Goal: Task Accomplishment & Management: Complete application form

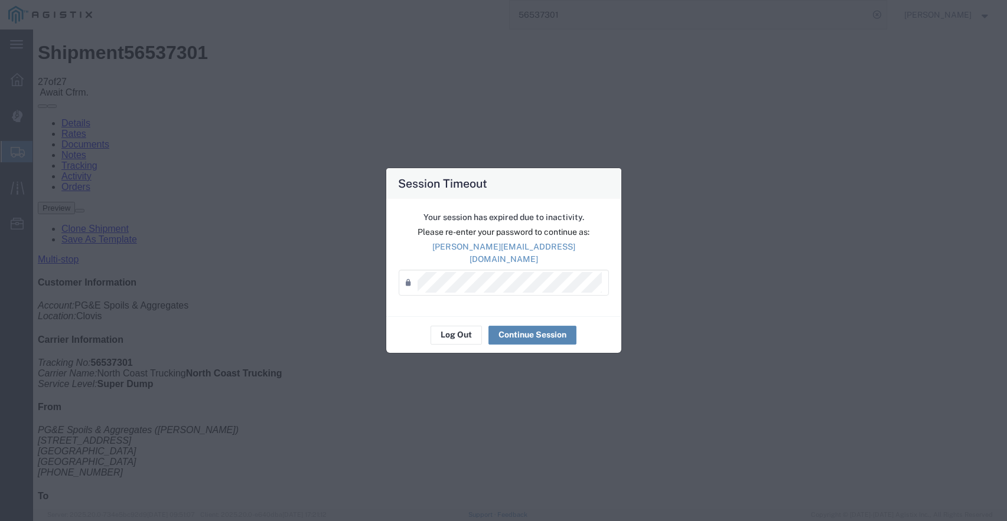
click at [534, 327] on button "Continue Session" at bounding box center [532, 335] width 88 height 19
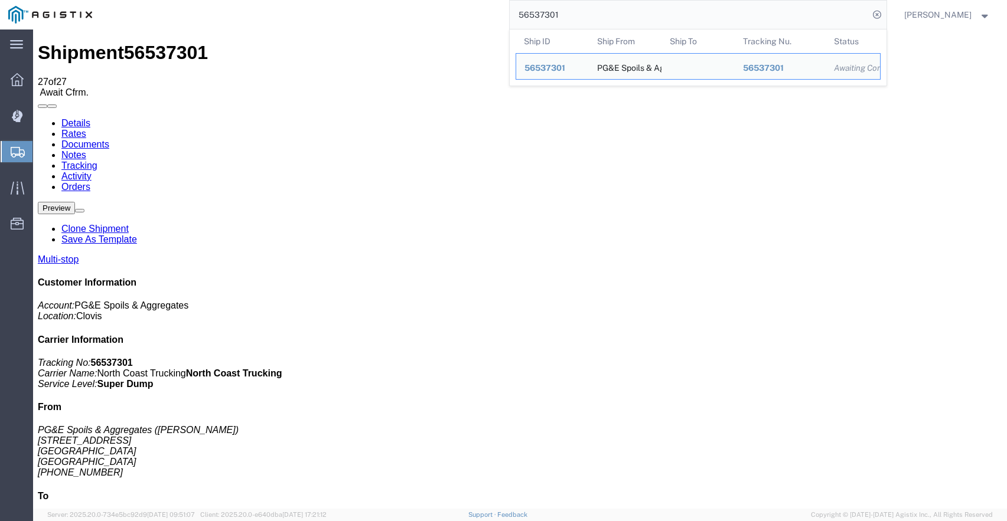
drag, startPoint x: 587, startPoint y: 17, endPoint x: 476, endPoint y: 2, distance: 112.0
click at [476, 2] on div "56537301 Ship ID Ship From Ship To Tracking Nu. Status Ship ID 56537301 Ship Fr…" at bounding box center [493, 15] width 786 height 30
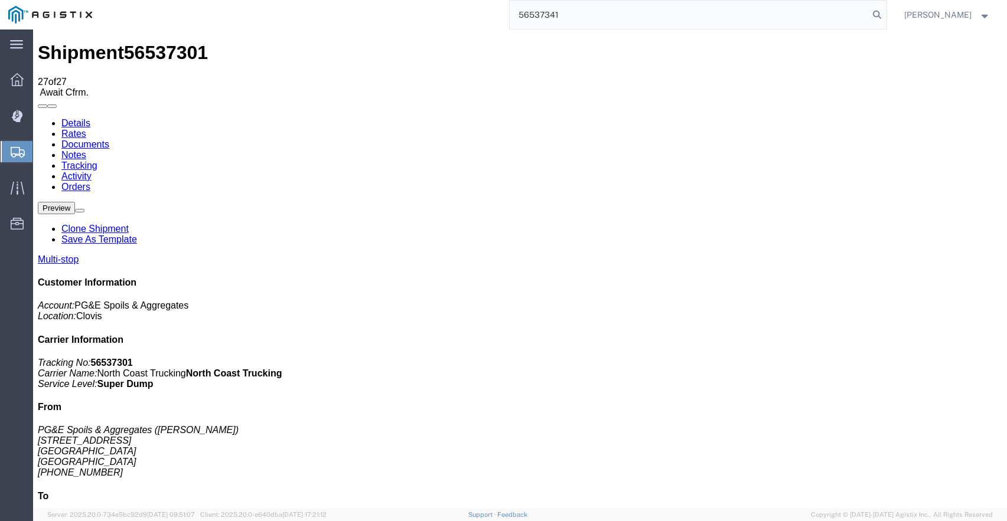
type input "56537341"
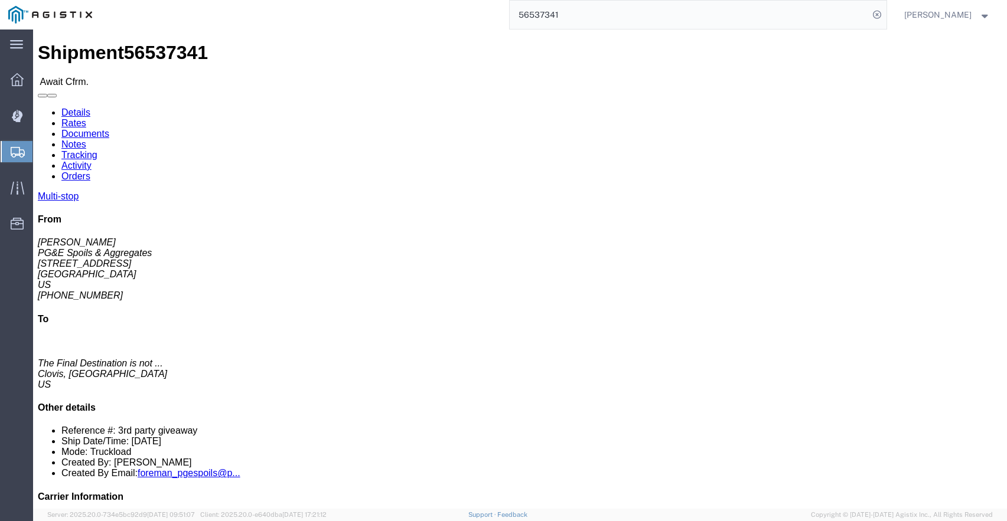
click link "Tracking"
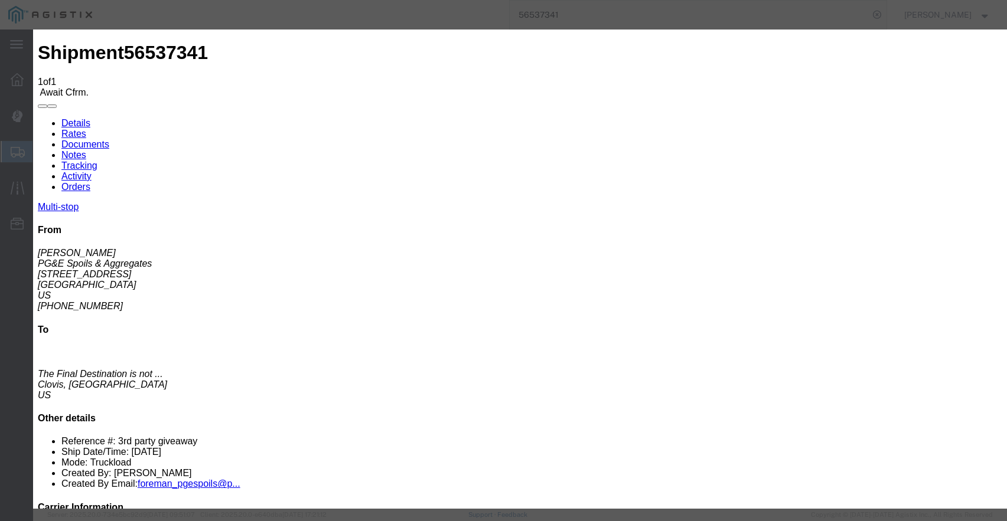
type input "[DATE]"
type input "9:00 AM"
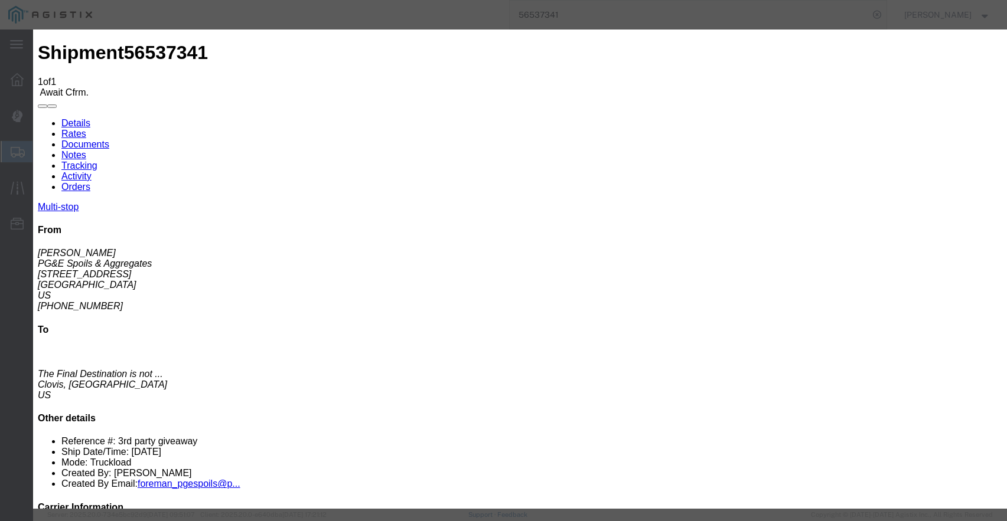
type input "[DATE]"
type input "7:00 AM"
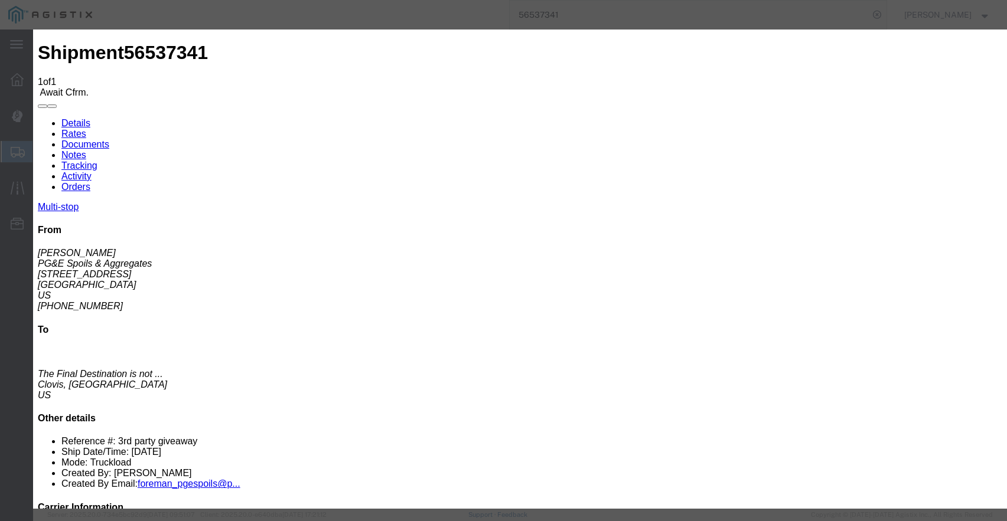
select select "ARVPULOC"
select select "{"pickupDeliveryInfoId": "122363951","pickupOrDelivery": "P","stopNum": "1","lo…"
select select "CA"
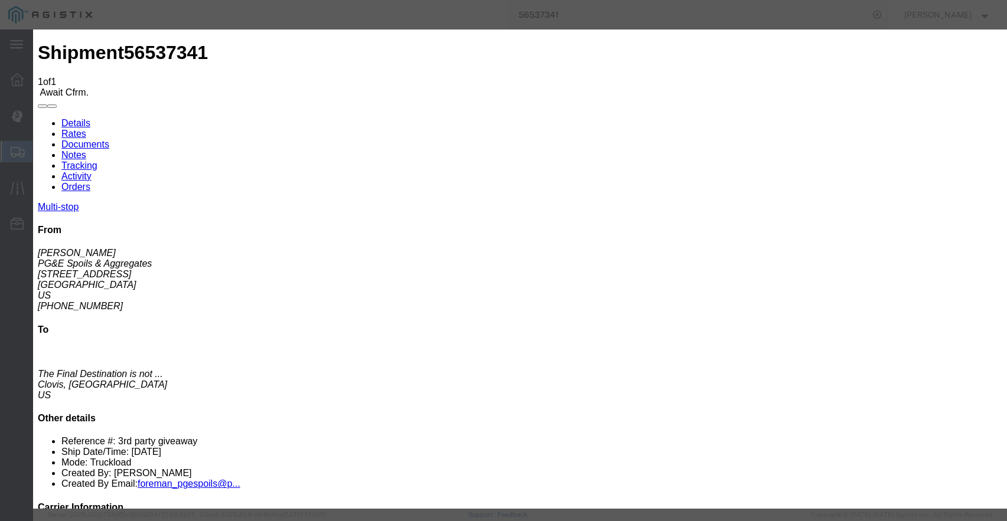
type input "Clovis"
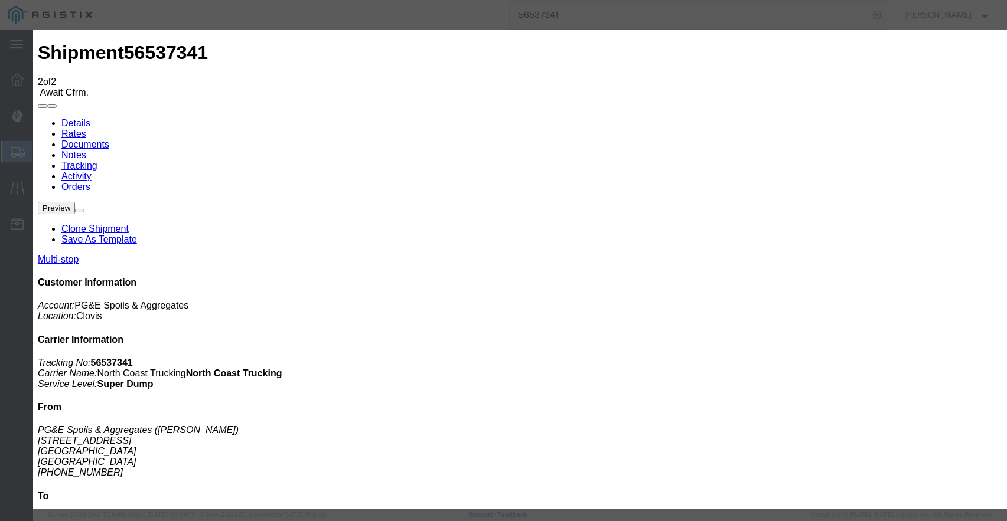
type input "[DATE]"
type input "9:00 AM"
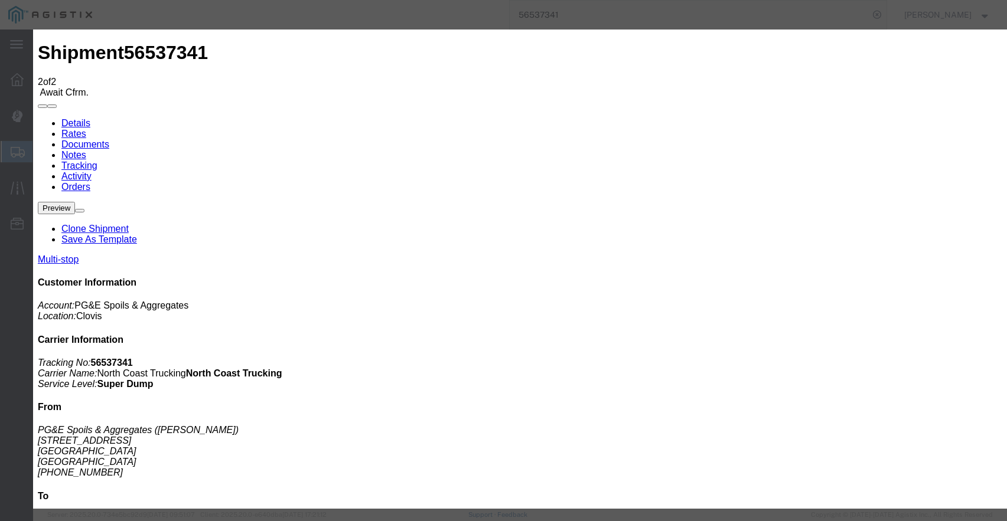
type input "[DATE]"
type input "8:55 AM"
select select "ARVPULOC"
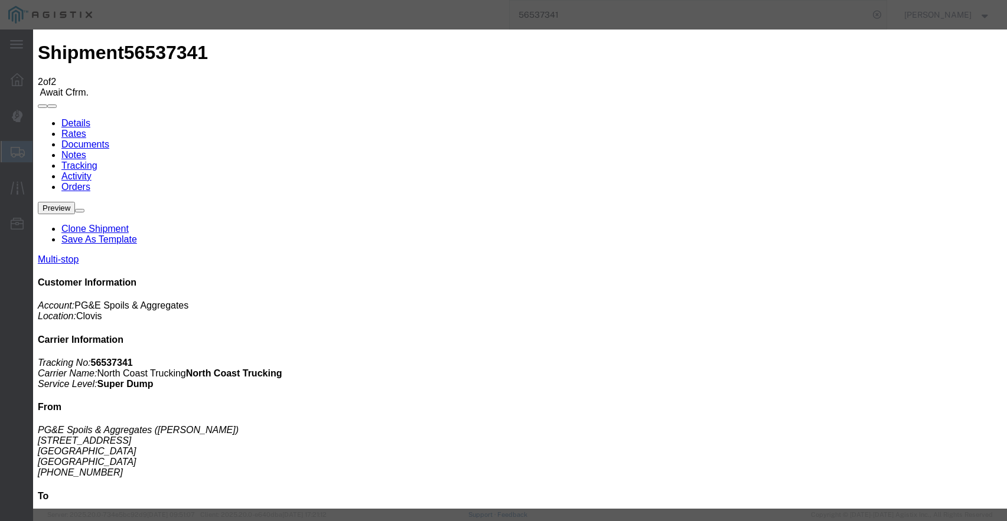
select select "{"pickupDeliveryInfoId": "122363951","pickupOrDelivery": "P","stopNum": "1","lo…"
select select "CA"
type input "Clovis"
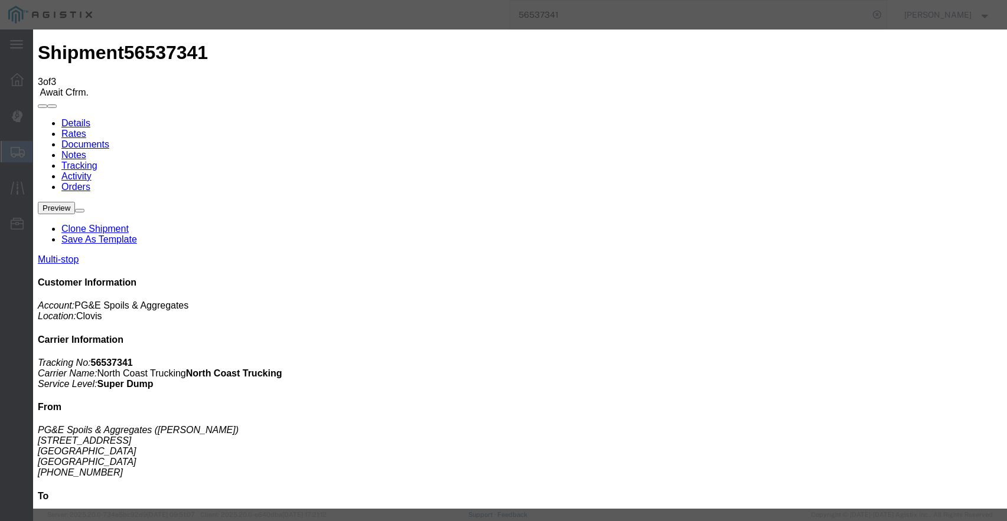
type input "[DATE]"
type input "9:00 AM"
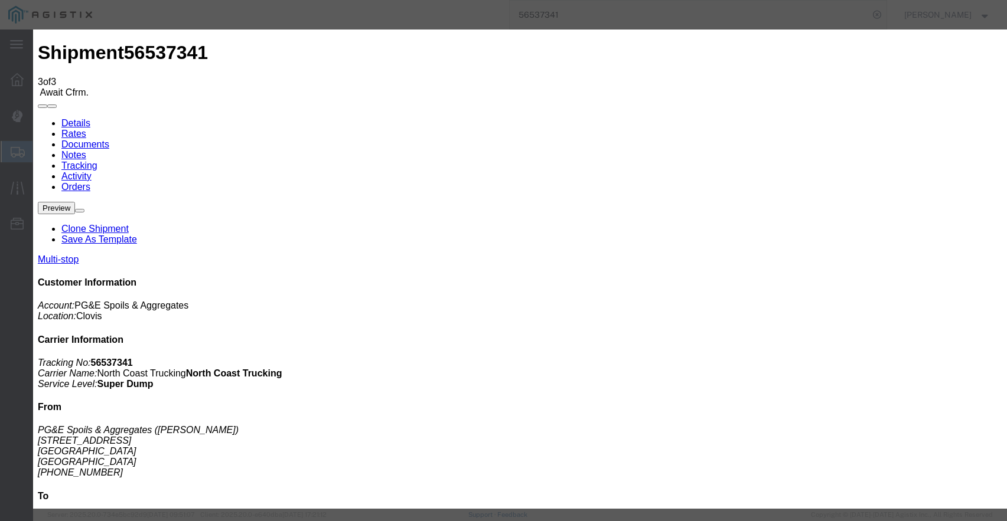
type input "[DATE]"
type input "9:50 AM"
select select "ARVPULOC"
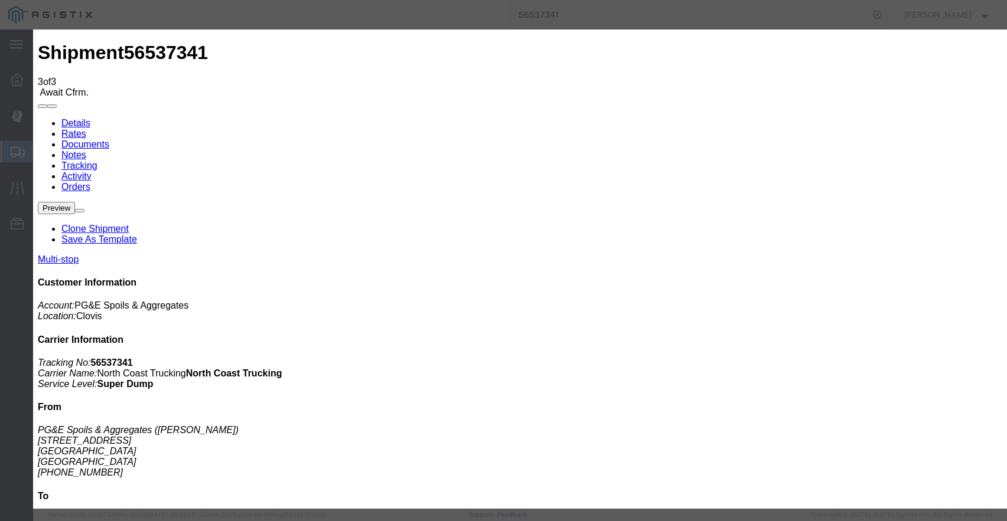
select select "{"pickupDeliveryInfoId": "122363951","pickupOrDelivery": "P","stopNum": "1","lo…"
select select "CA"
type input "Clovis"
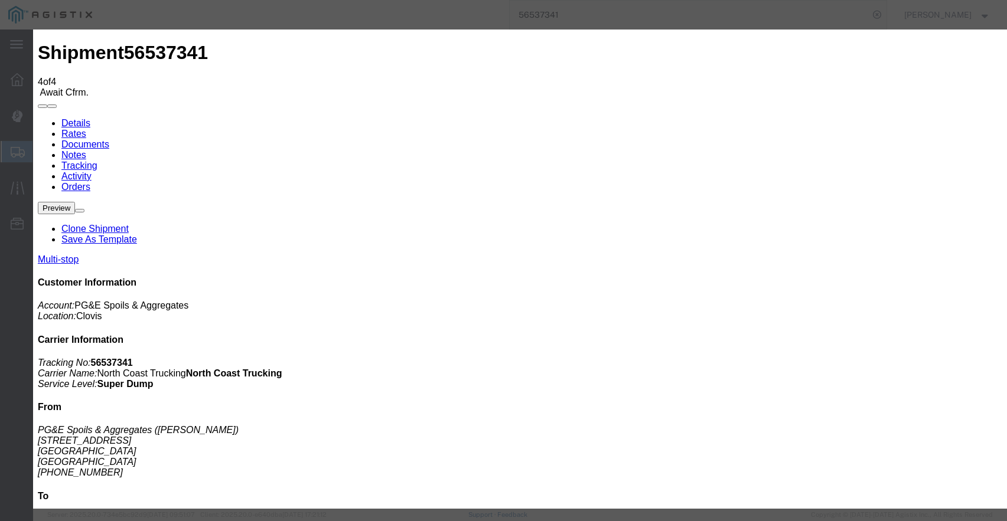
type input "[DATE]"
type input "9:00 AM"
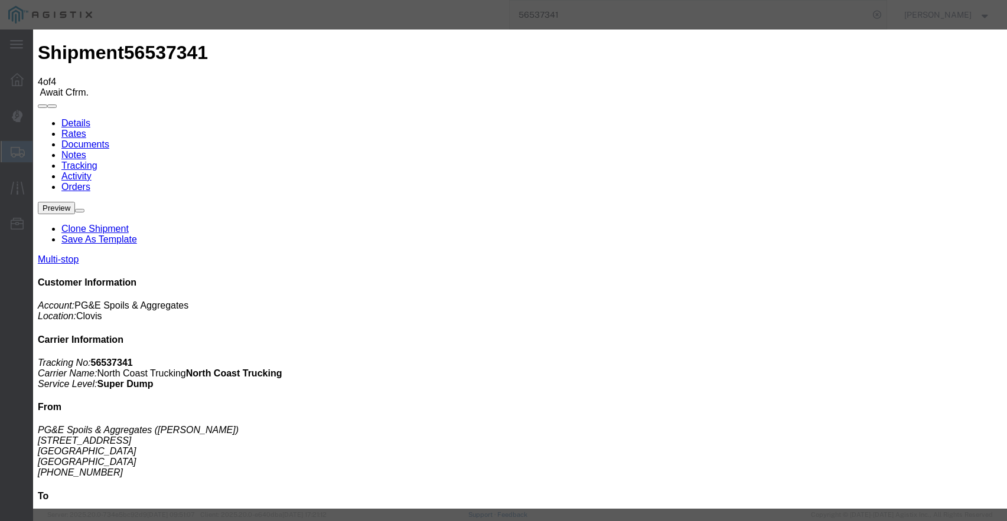
type input "[DATE]"
type input "11:15 AM"
select select "ARVPULOC"
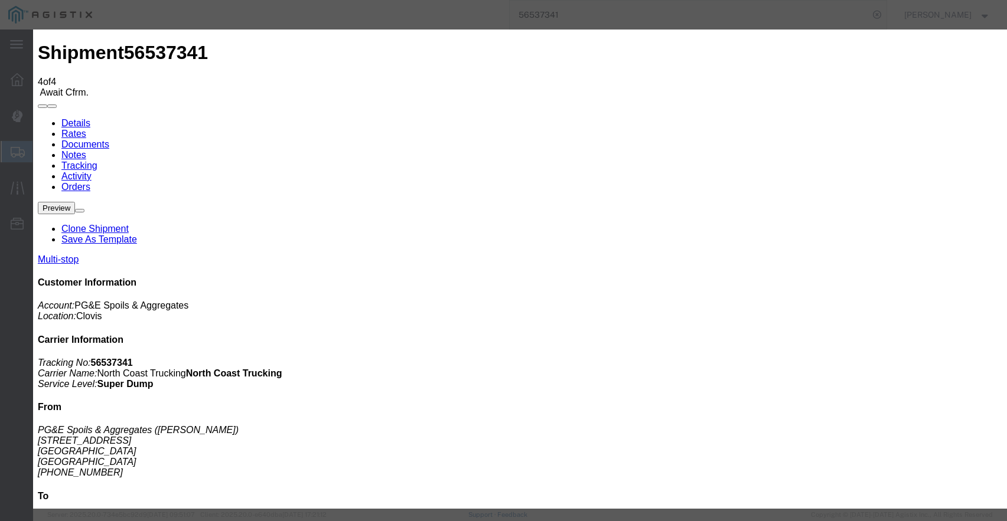
select select "{"pickupDeliveryInfoId": "122363951","pickupOrDelivery": "P","stopNum": "1","lo…"
select select "CA"
type input "Clovis"
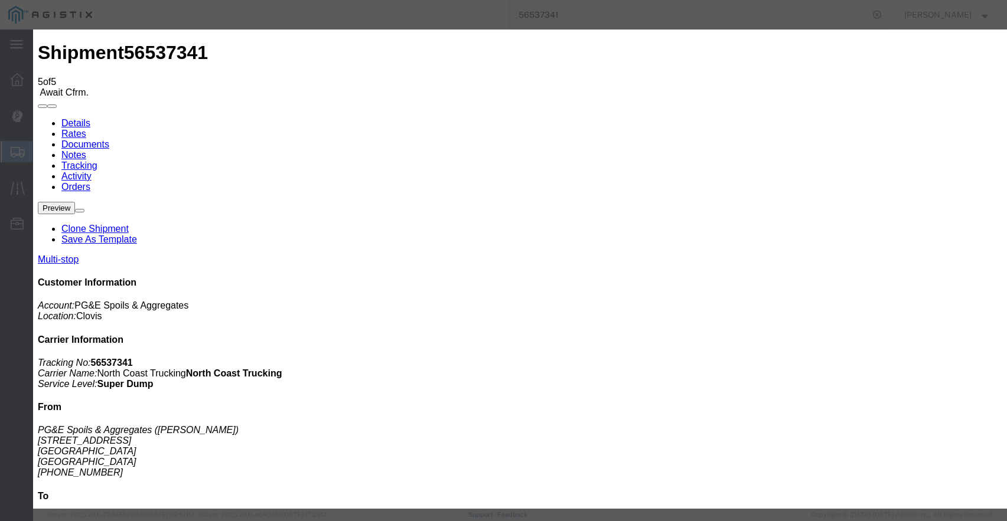
type input "[DATE]"
type input "9:00 AM"
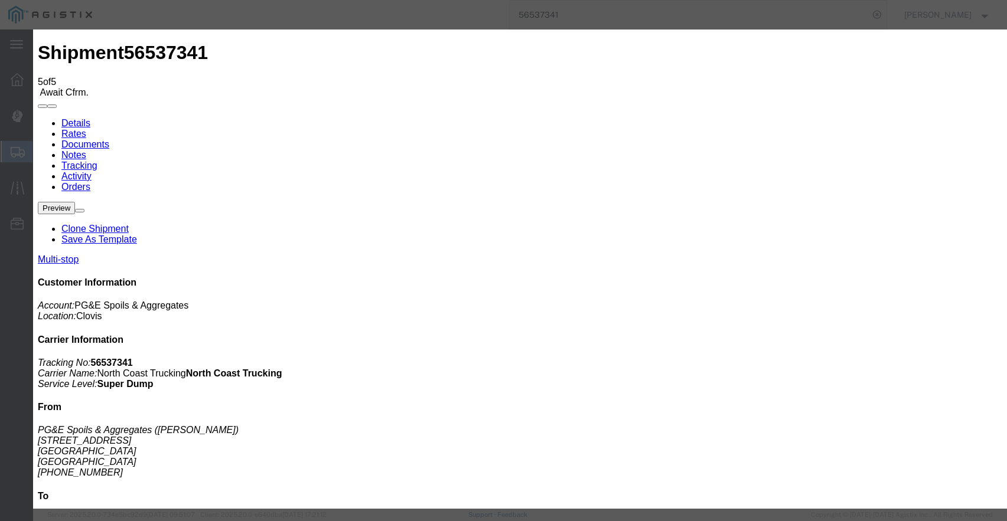
type input "[DATE]"
type input "12:01 PM"
select select "ARVPULOC"
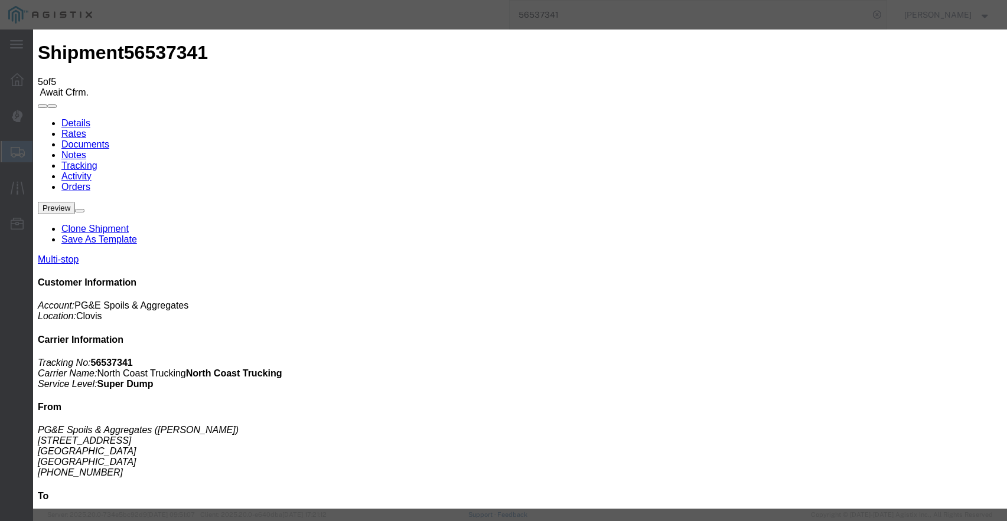
select select "{"pickupDeliveryInfoId": "122363951","pickupOrDelivery": "P","stopNum": "1","lo…"
select select "CA"
type input "Clovis"
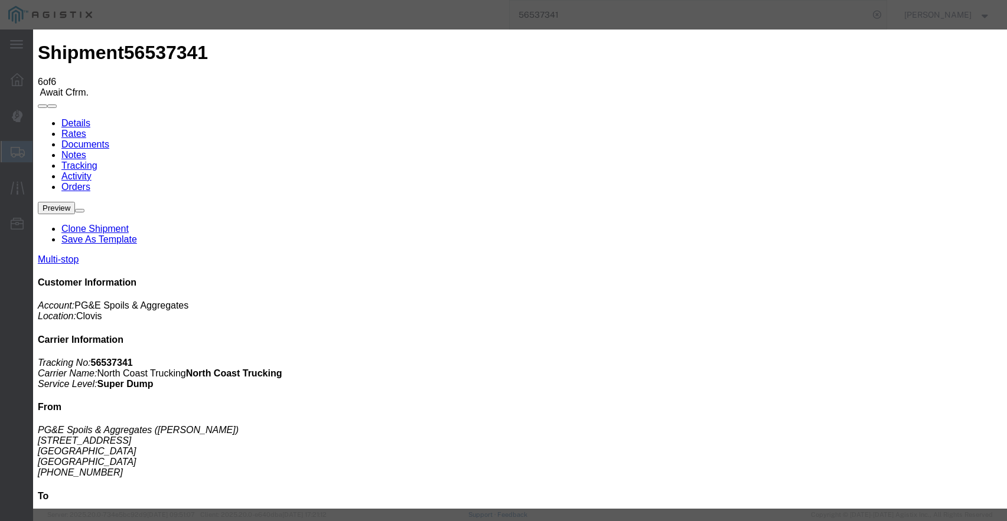
type input "[DATE]"
type input "9:00 AM"
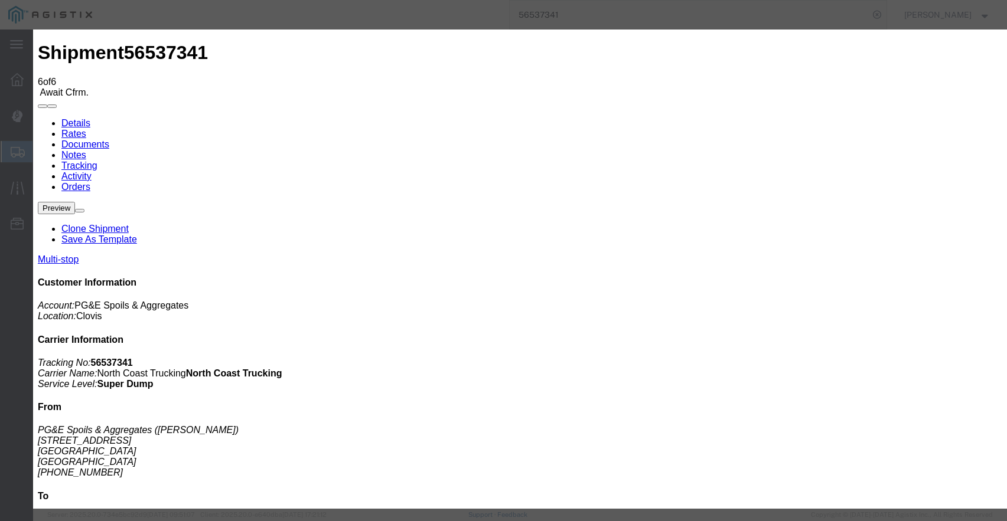
type input "[DATE]"
type input "1:10 PM"
select select "ARVPULOC"
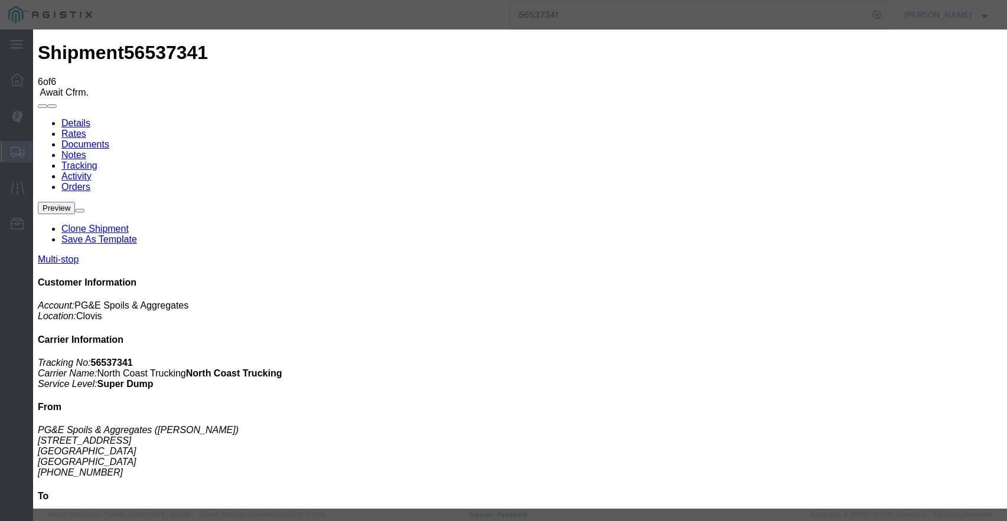
select select "{"pickupDeliveryInfoId": "122363951","pickupOrDelivery": "P","stopNum": "1","lo…"
select select "CA"
type input "Clovis"
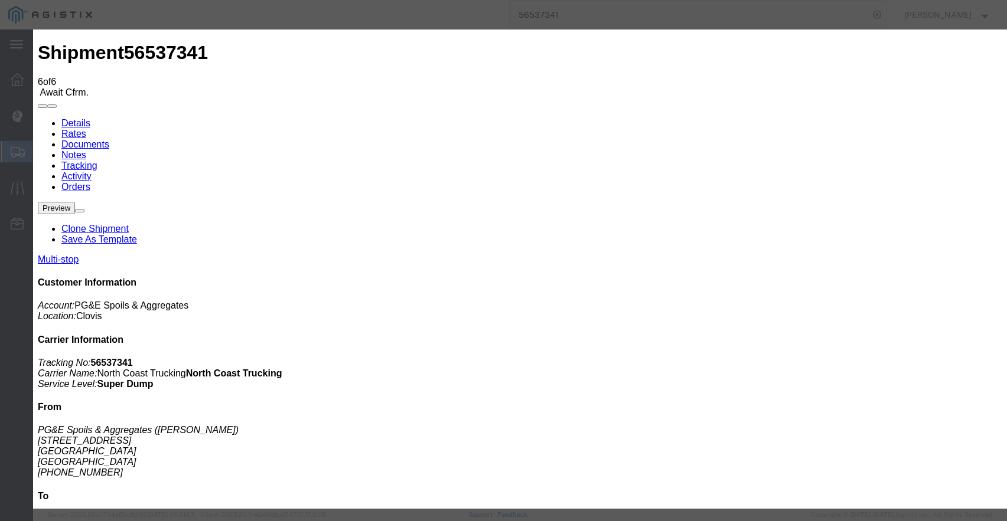
drag, startPoint x: 784, startPoint y: 413, endPoint x: 789, endPoint y: 418, distance: 7.1
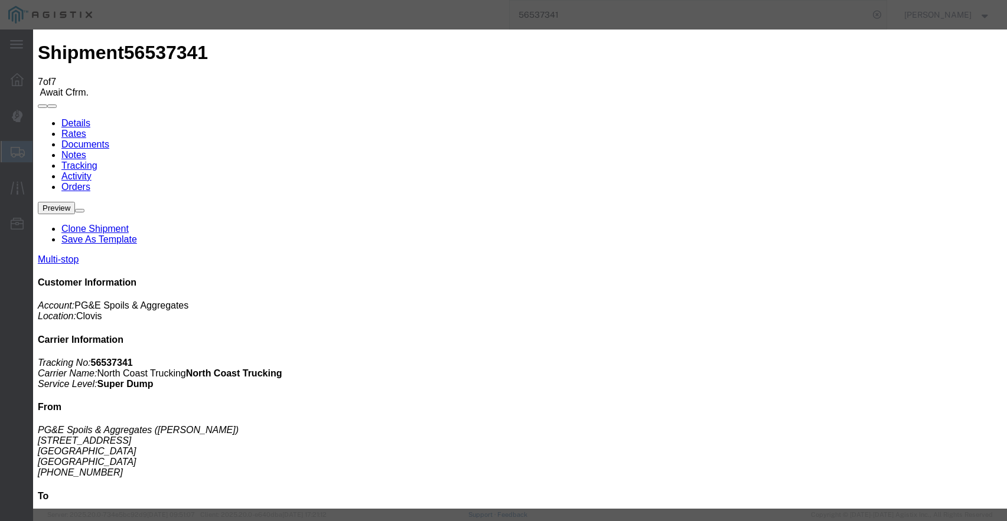
type input "[DATE]"
type input "9:00 AM"
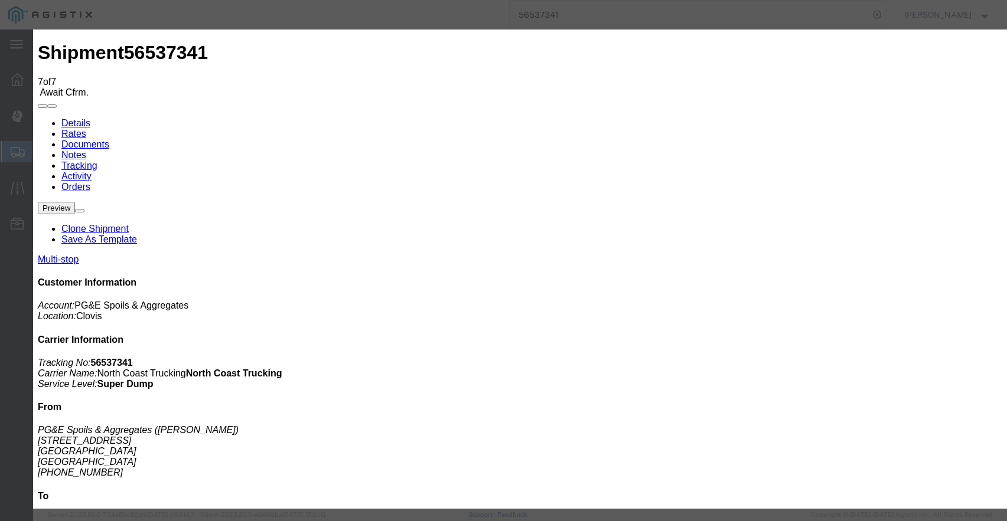
type input "[DATE]"
type input "2:10 PM"
select select "ARVPULOC"
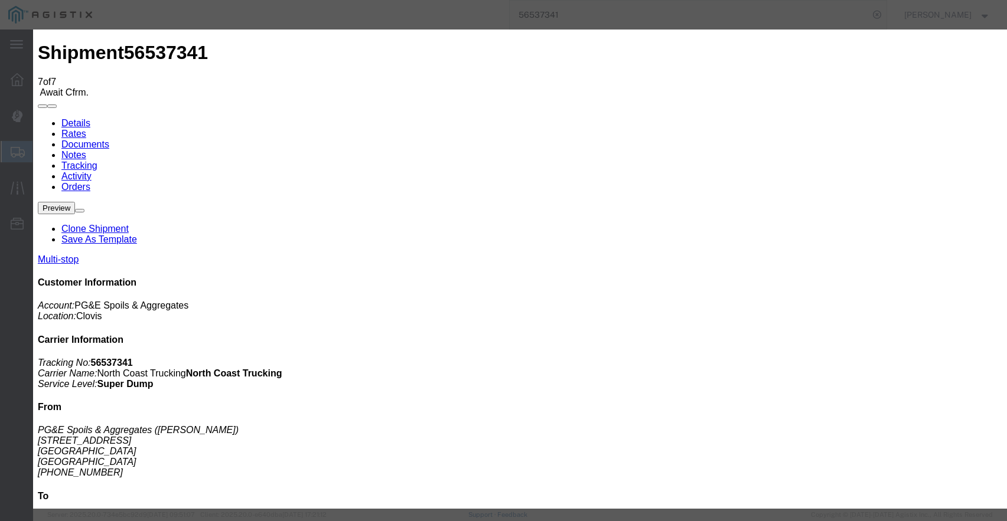
select select "{"pickupDeliveryInfoId": "122363951","pickupOrDelivery": "P","stopNum": "1","lo…"
select select "CA"
type input "Clovis"
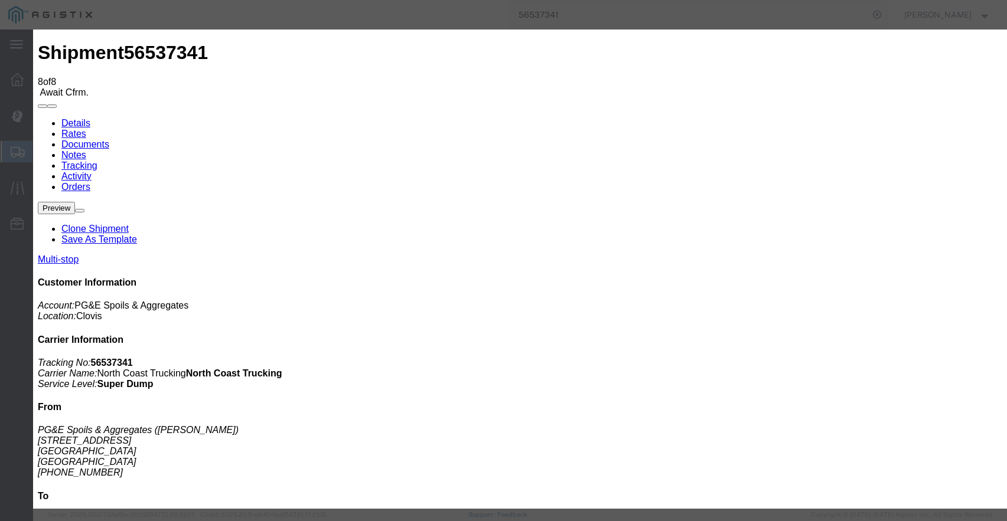
type input "[DATE]"
type input "9:00 AM"
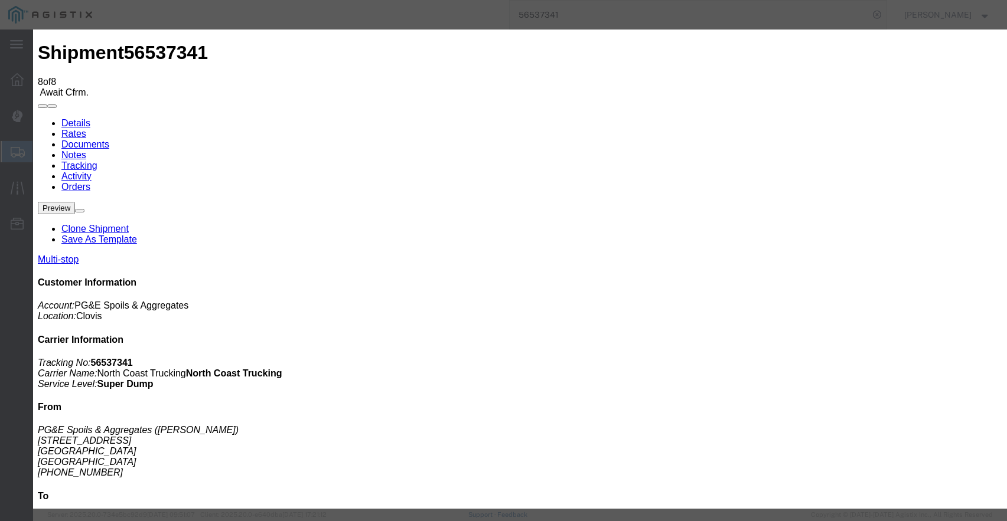
type input "[DATE]"
type input "3:05 PM"
select select "ARVPULOC"
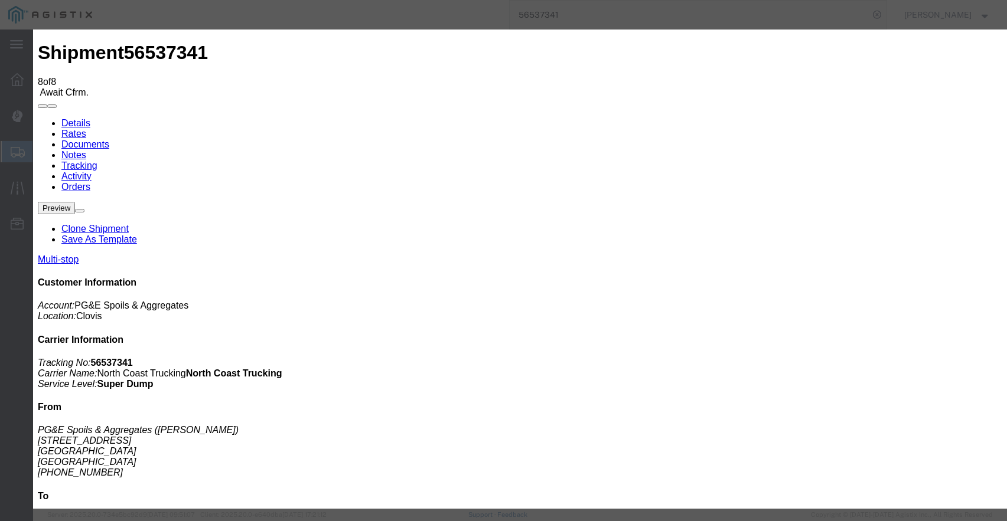
select select "{"pickupDeliveryInfoId": "122363951","pickupOrDelivery": "P","stopNum": "1","lo…"
select select "CA"
type input "Clovis"
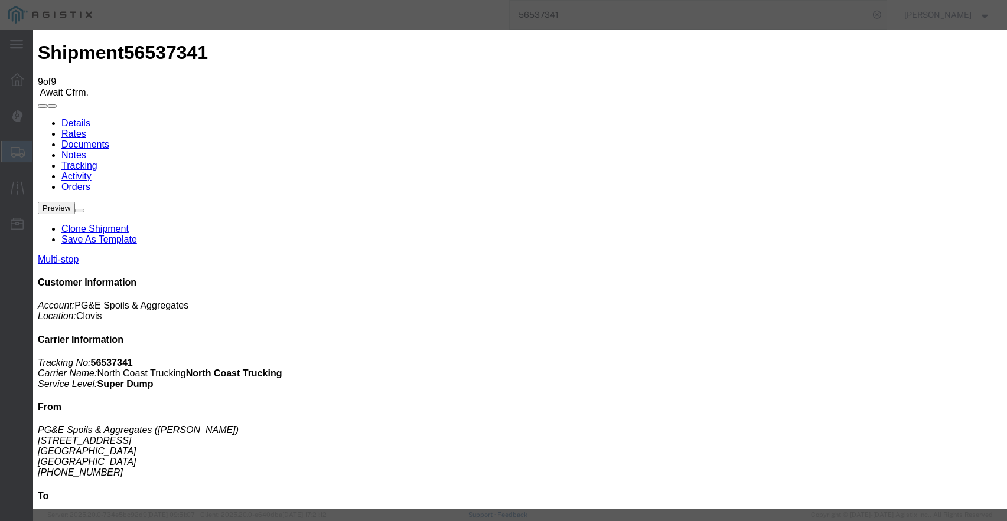
type input "[DATE]"
type input "9:00 AM"
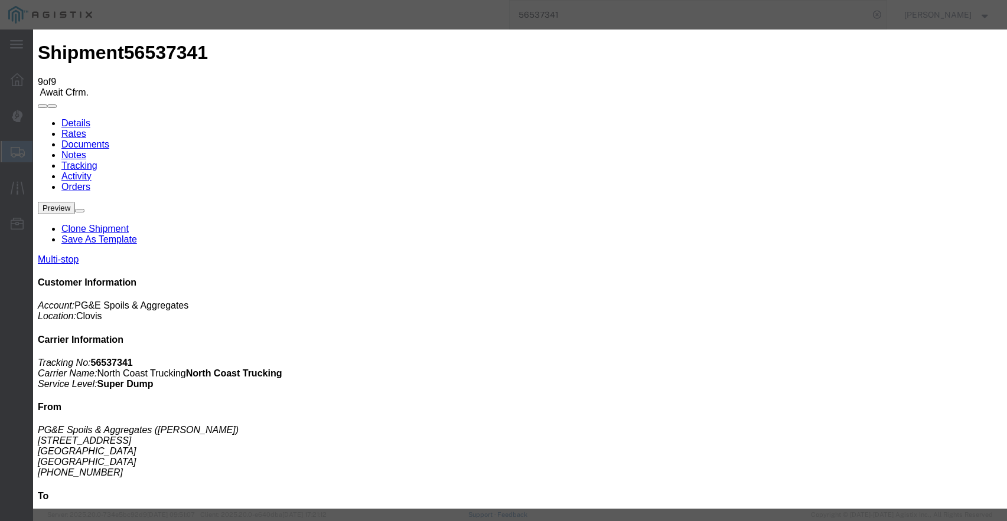
type input "[DATE]"
type input "3:05 PM"
select select "ARVPULOC"
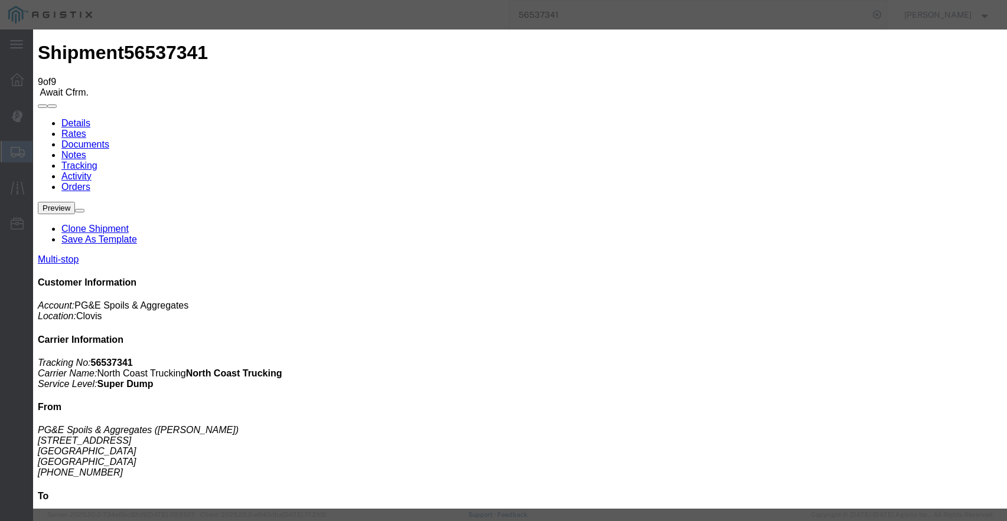
select select "{"pickupDeliveryInfoId": "122363951","pickupOrDelivery": "P","stopNum": "1","lo…"
select select "CA"
type input "Clovis"
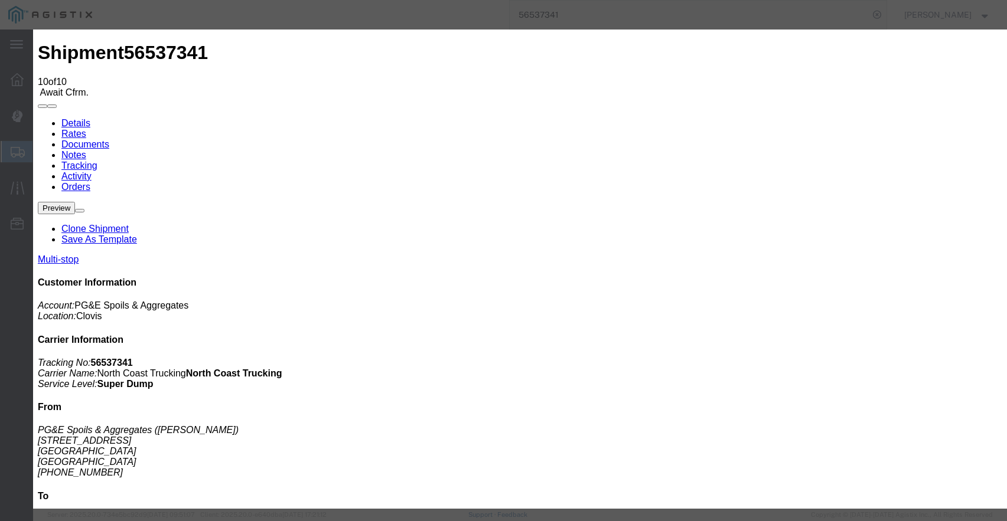
type input "[DATE]"
type input "9:00 AM"
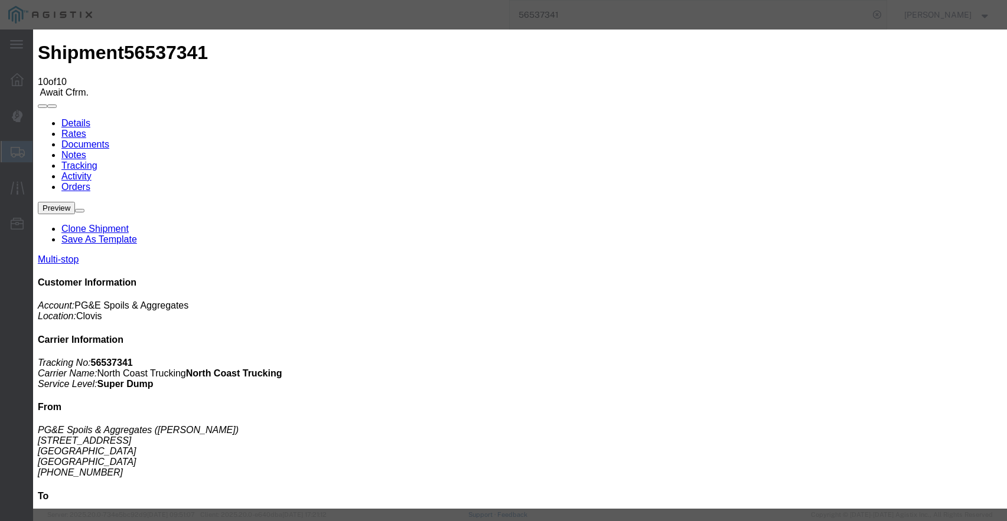
type input "[DATE]"
type input "3:40 PM"
select select "ARVPULOC"
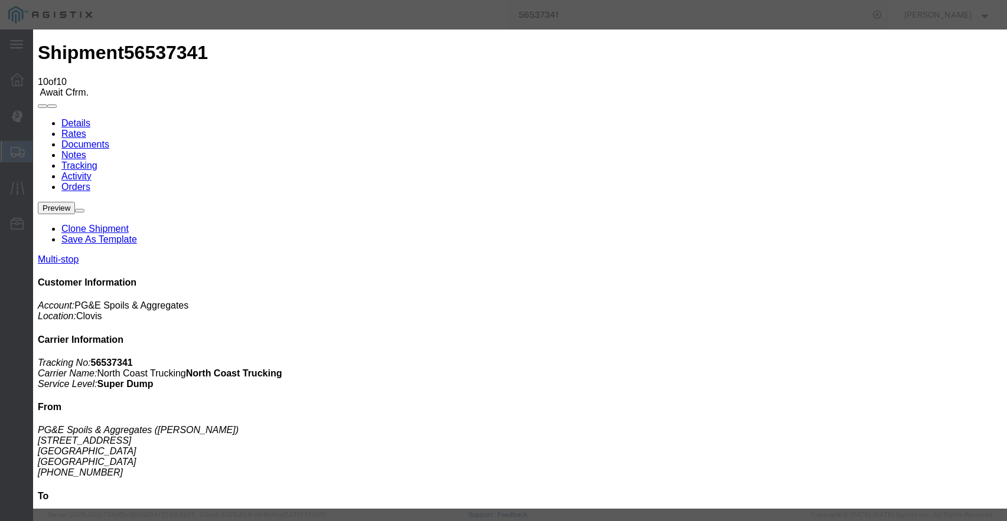
select select "{"pickupDeliveryInfoId": "122363951","pickupOrDelivery": "P","stopNum": "1","lo…"
select select "CA"
type input "Clovis"
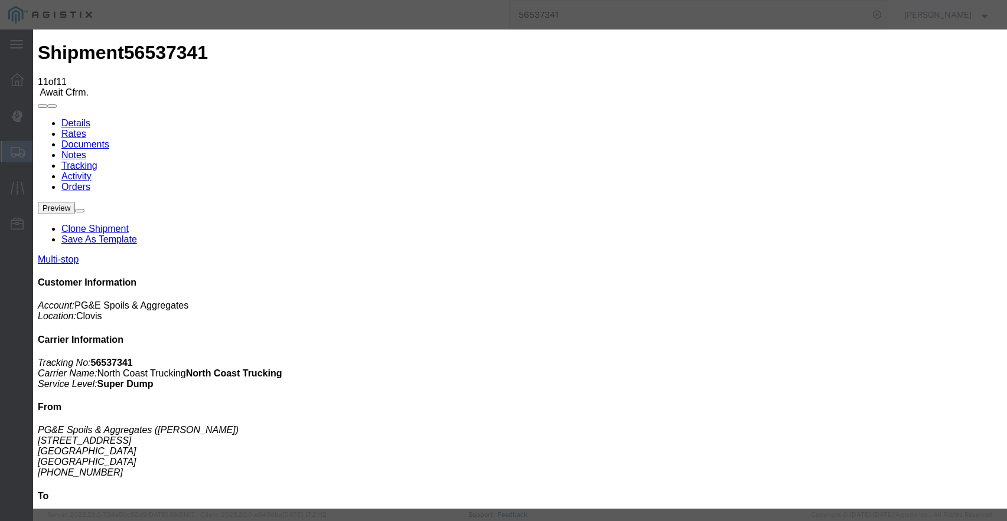
type input "[DATE]"
type input "9:00 AM"
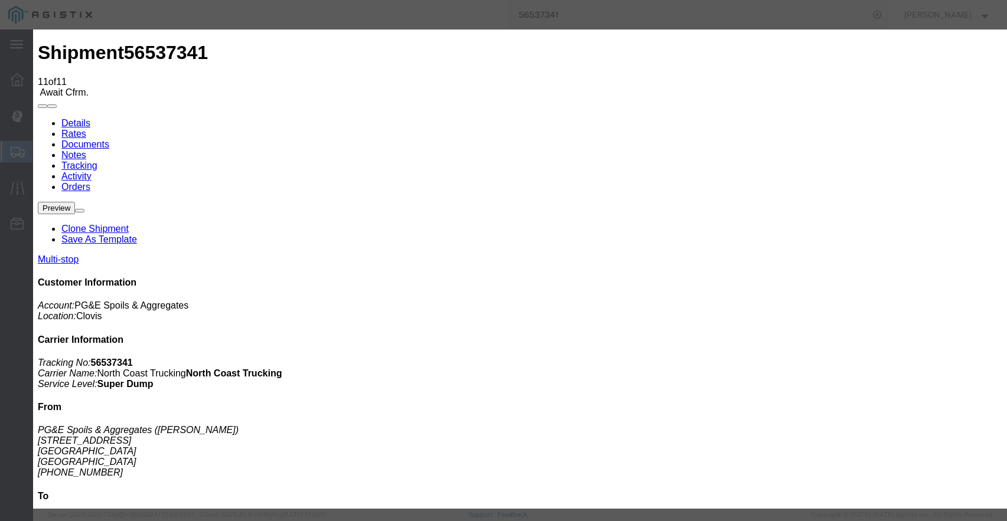
type input "[DATE]"
type input "7:15 AM"
select select "DPTPULOC"
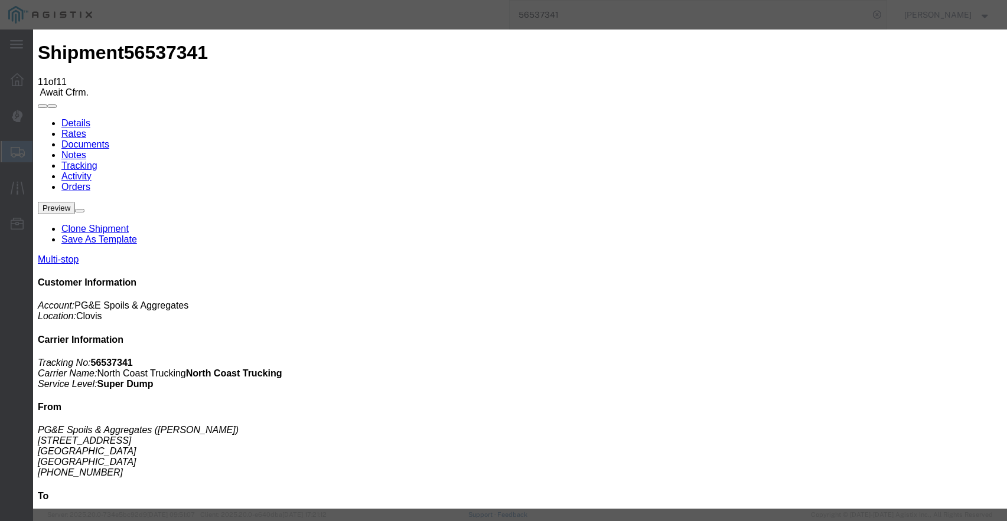
select select "{"pickupDeliveryInfoId": "122363951","pickupOrDelivery": "P","stopNum": "1","lo…"
select select "CA"
type input "Clovis"
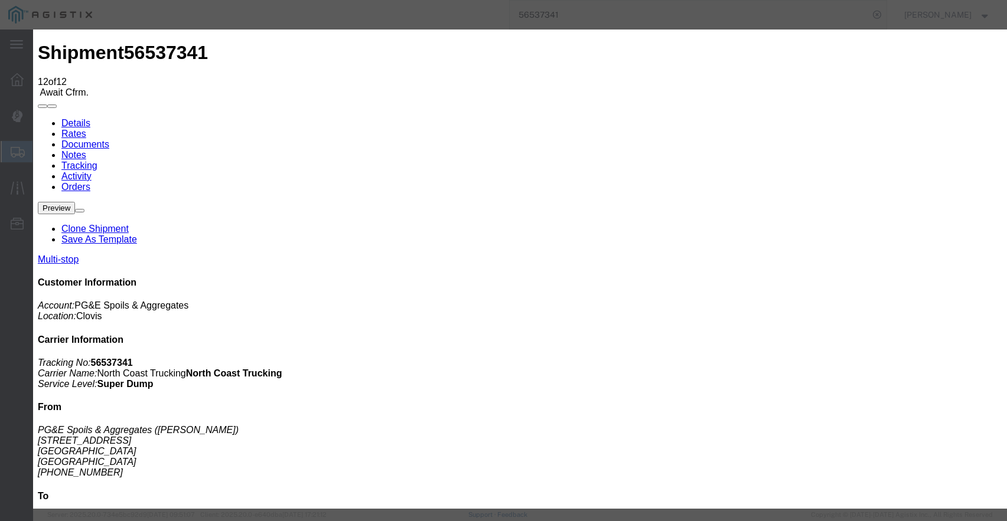
type input "[DATE]"
type input "9:00 AM"
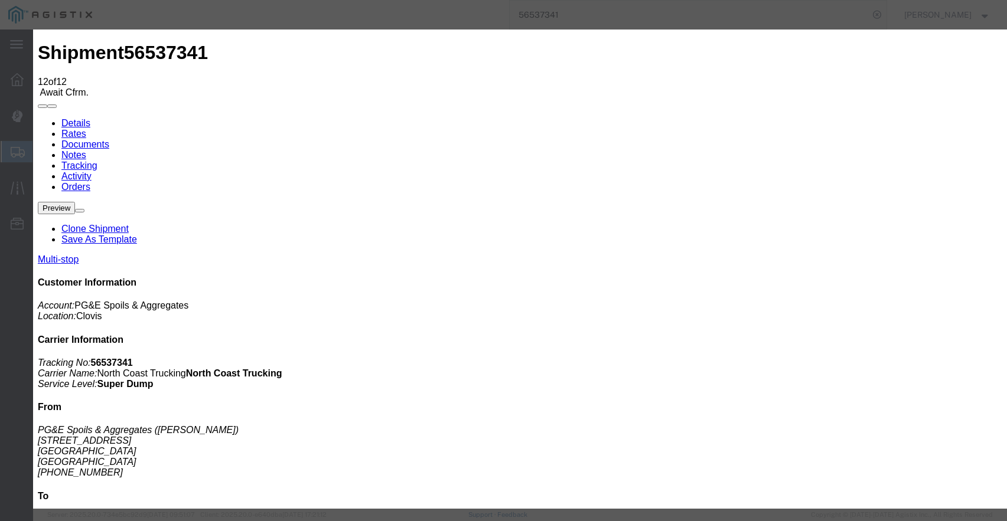
type input "[DATE]"
select select "DPTPULOC"
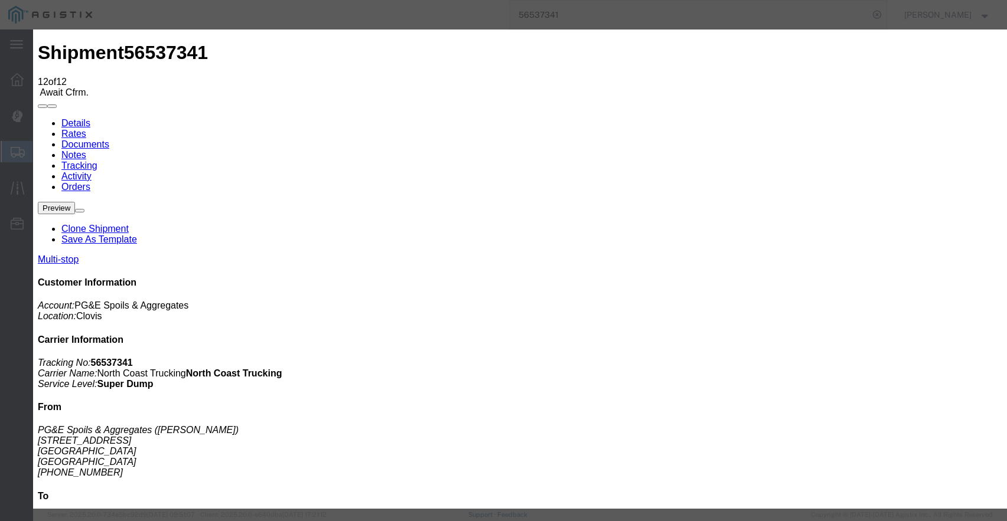
select select "{"pickupDeliveryInfoId": "122363951","pickupOrDelivery": "P","stopNum": "1","lo…"
select select "CA"
type input "Clovis"
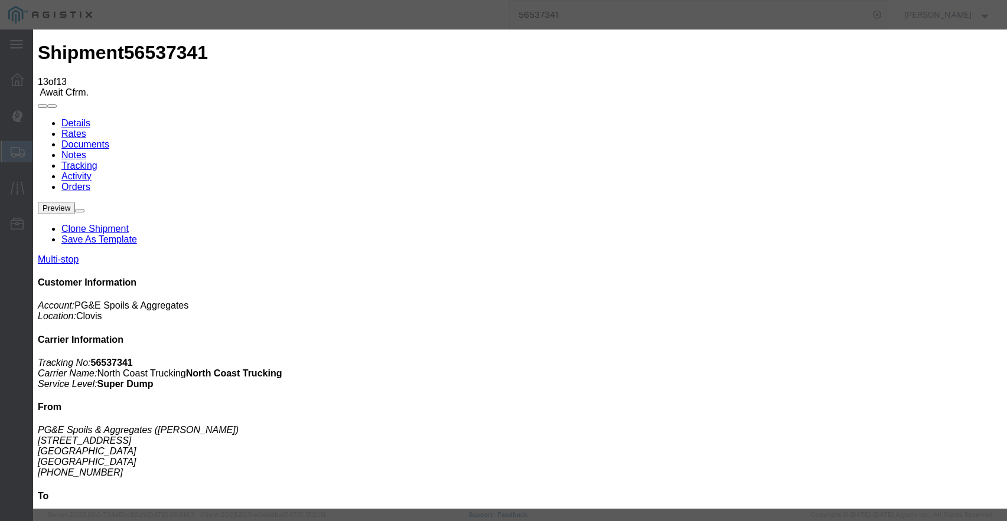
type input "[DATE]"
type input "9:00 AM"
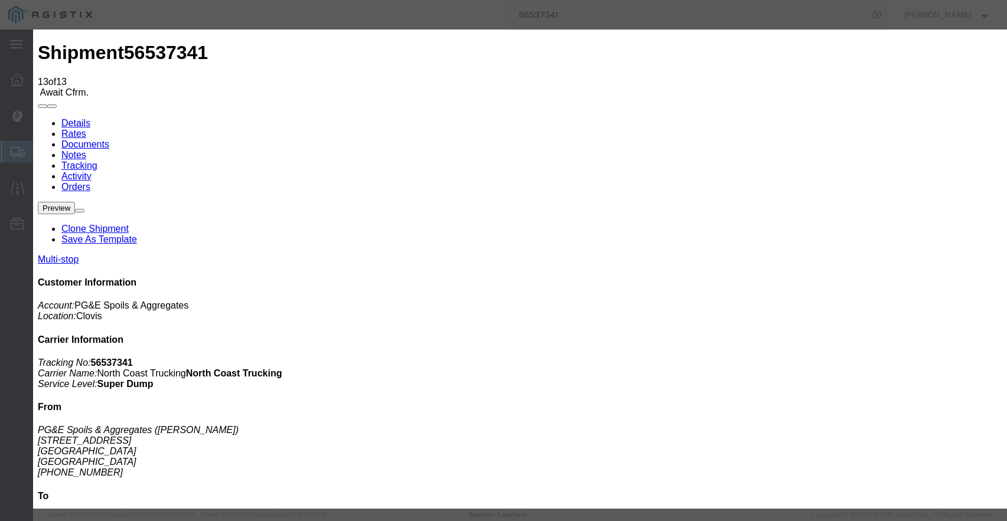
type input "[DATE]"
type input "10:10 AM"
select select "DPTPULOC"
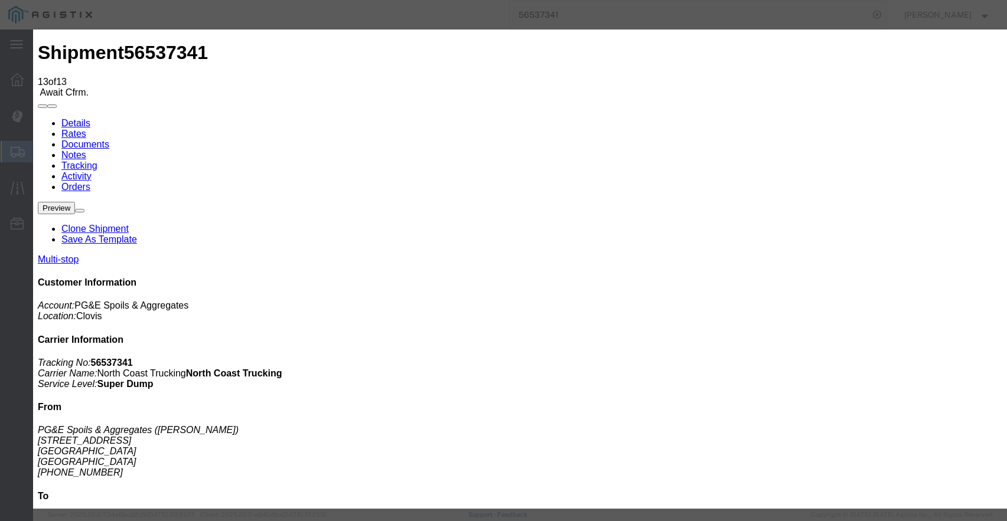
select select "{"pickupDeliveryInfoId": "122363951","pickupOrDelivery": "P","stopNum": "1","lo…"
select select "CA"
type input "Clovis"
